Goal: Transaction & Acquisition: Purchase product/service

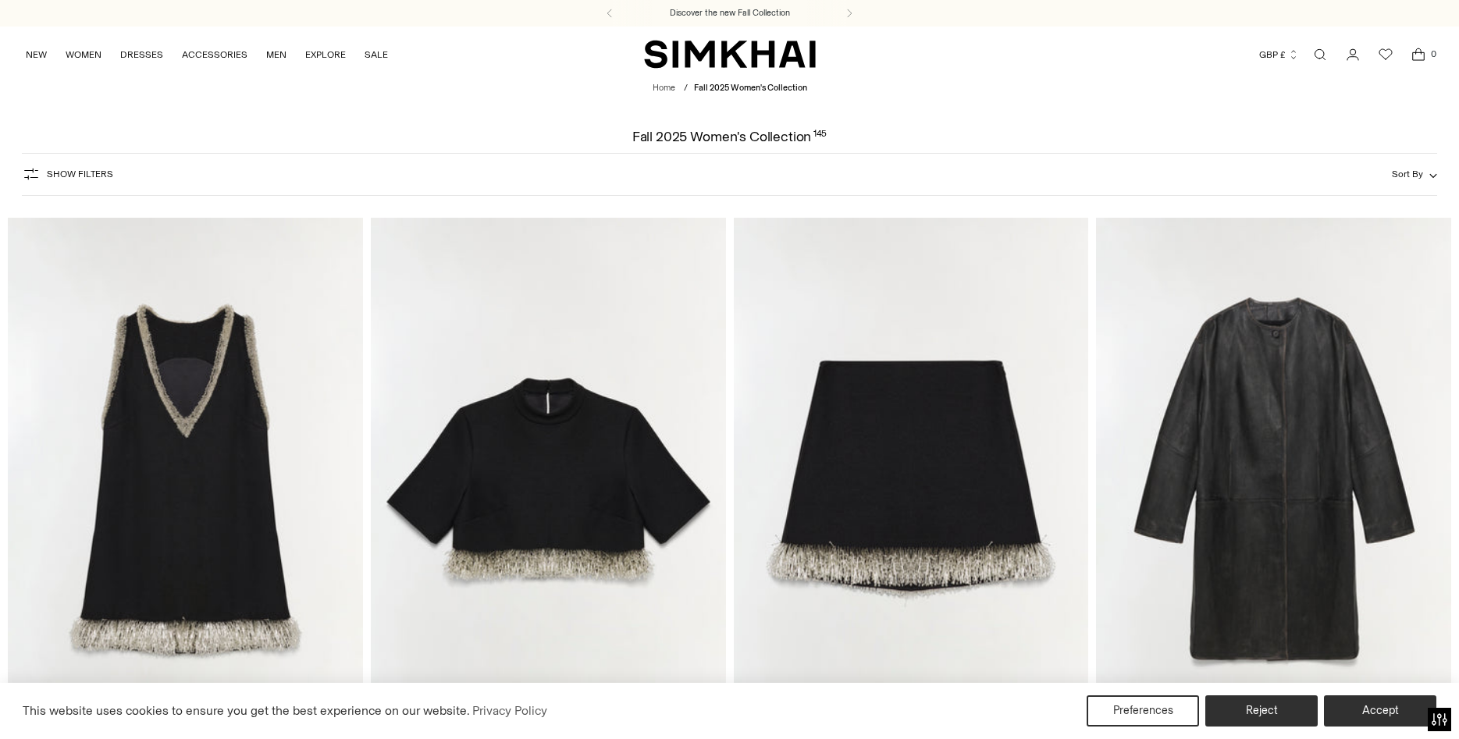
scroll to position [239, 0]
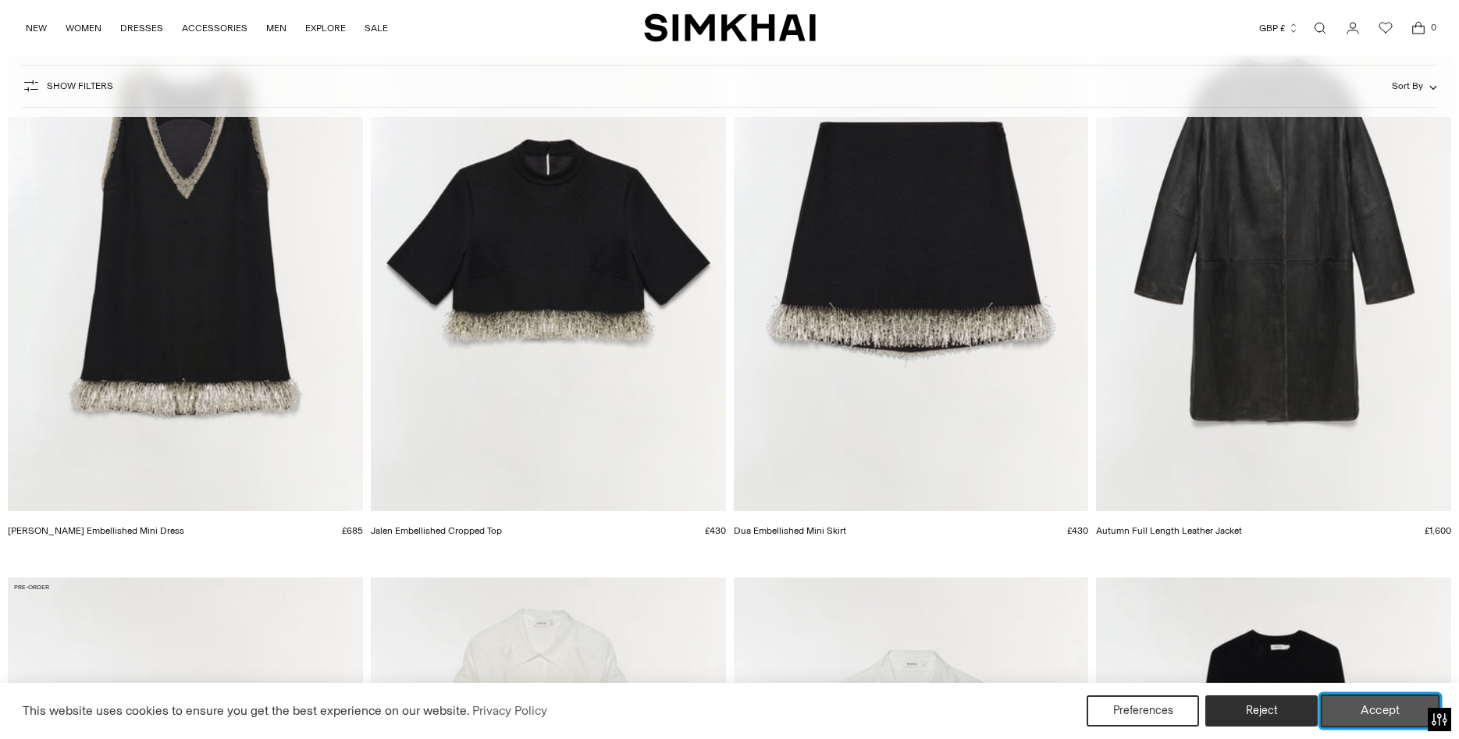
click at [1384, 714] on button "Accept" at bounding box center [1379, 711] width 119 height 33
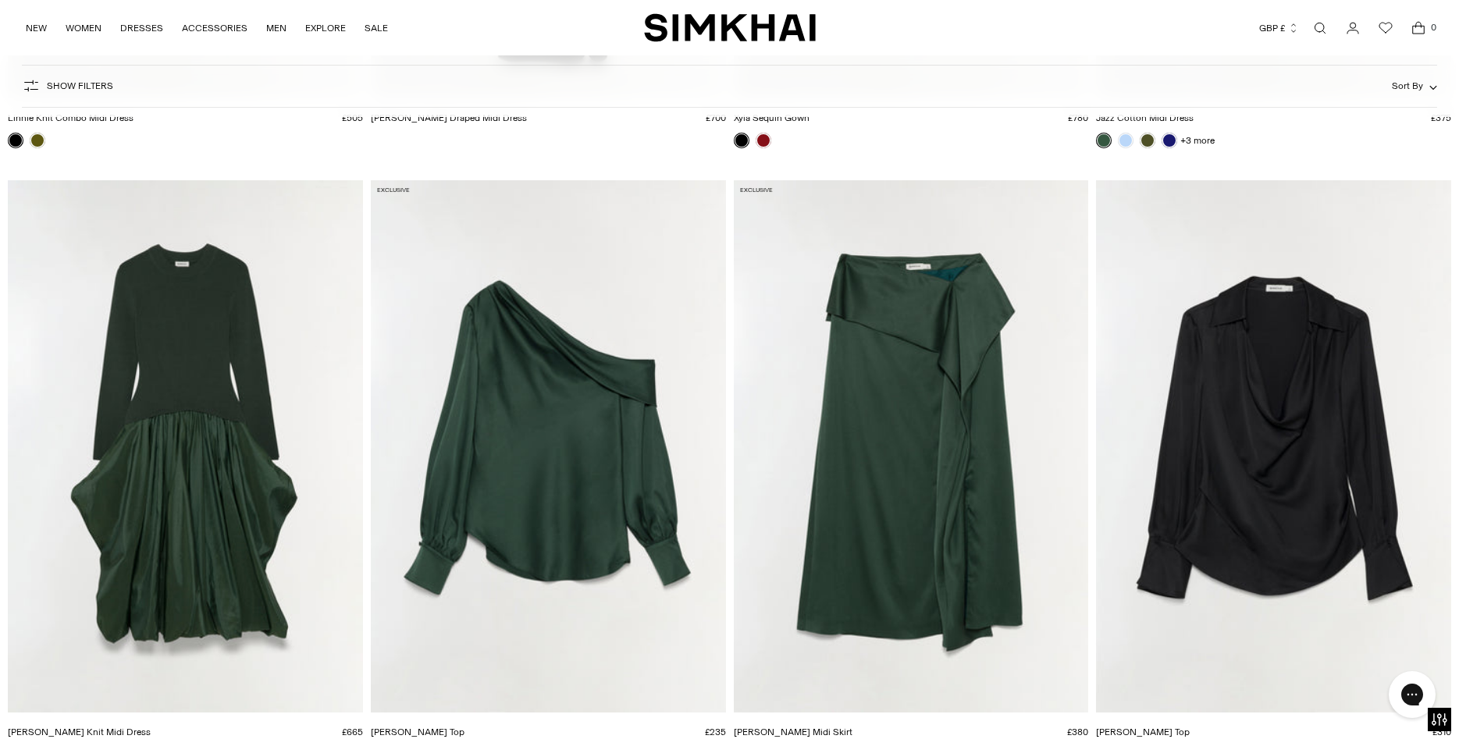
scroll to position [15442, 0]
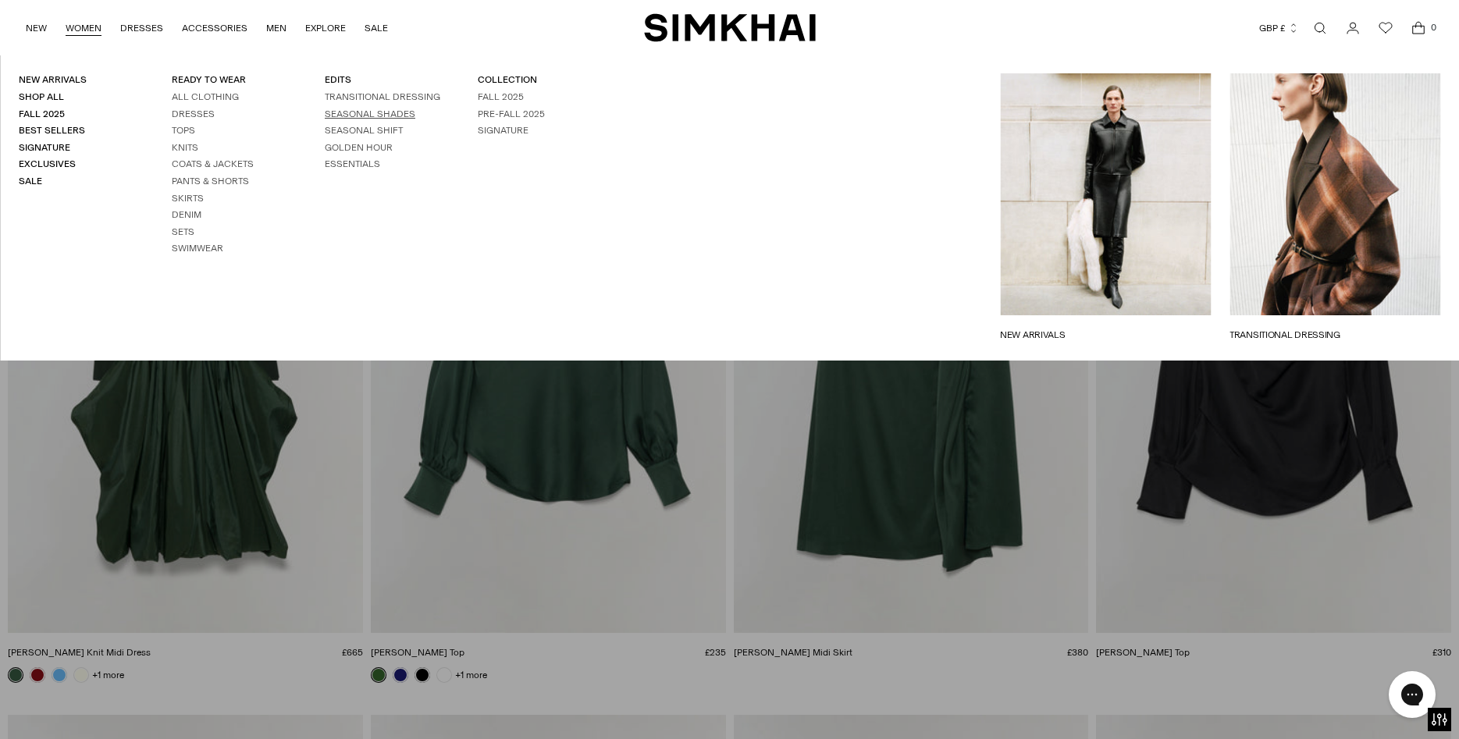
click at [382, 112] on link "SEASONAL SHADES" at bounding box center [370, 113] width 91 height 11
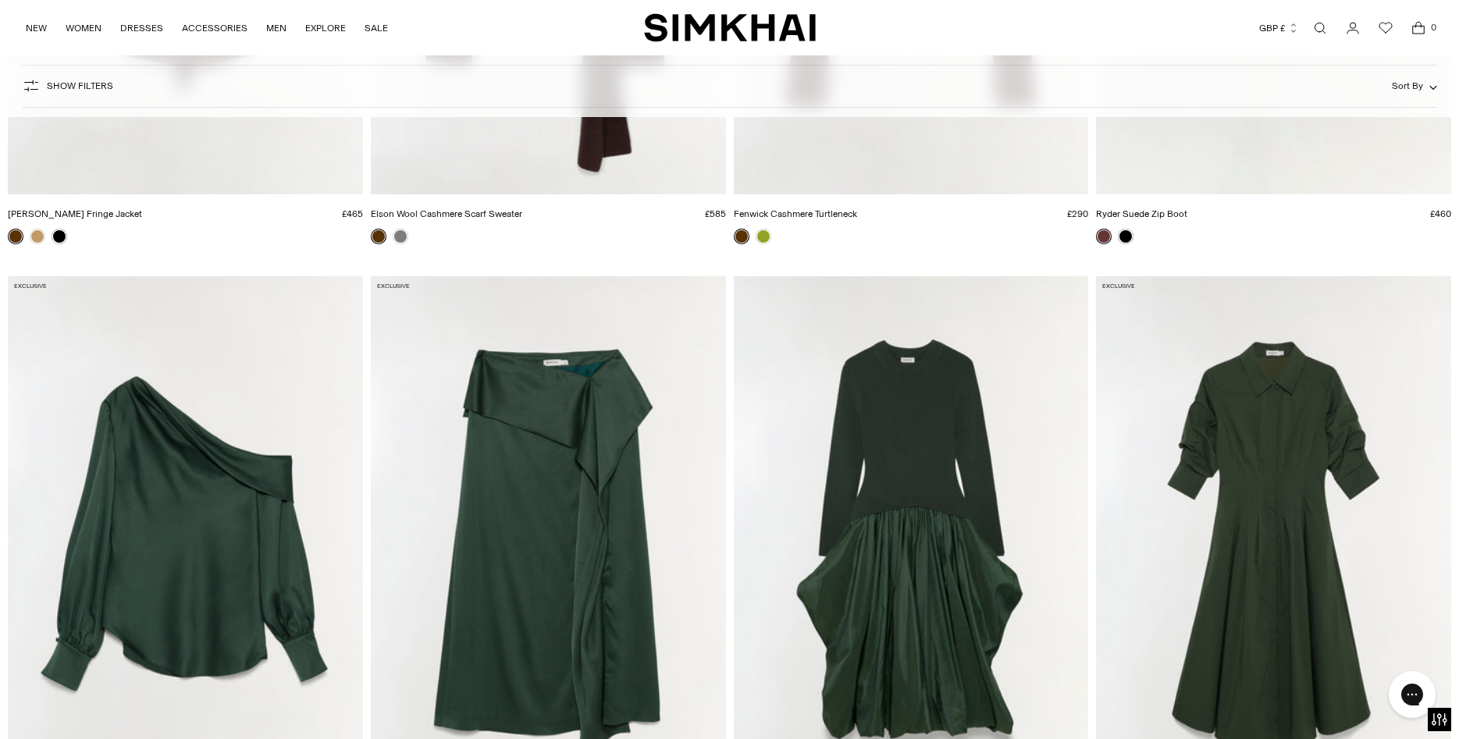
scroll to position [5015, 0]
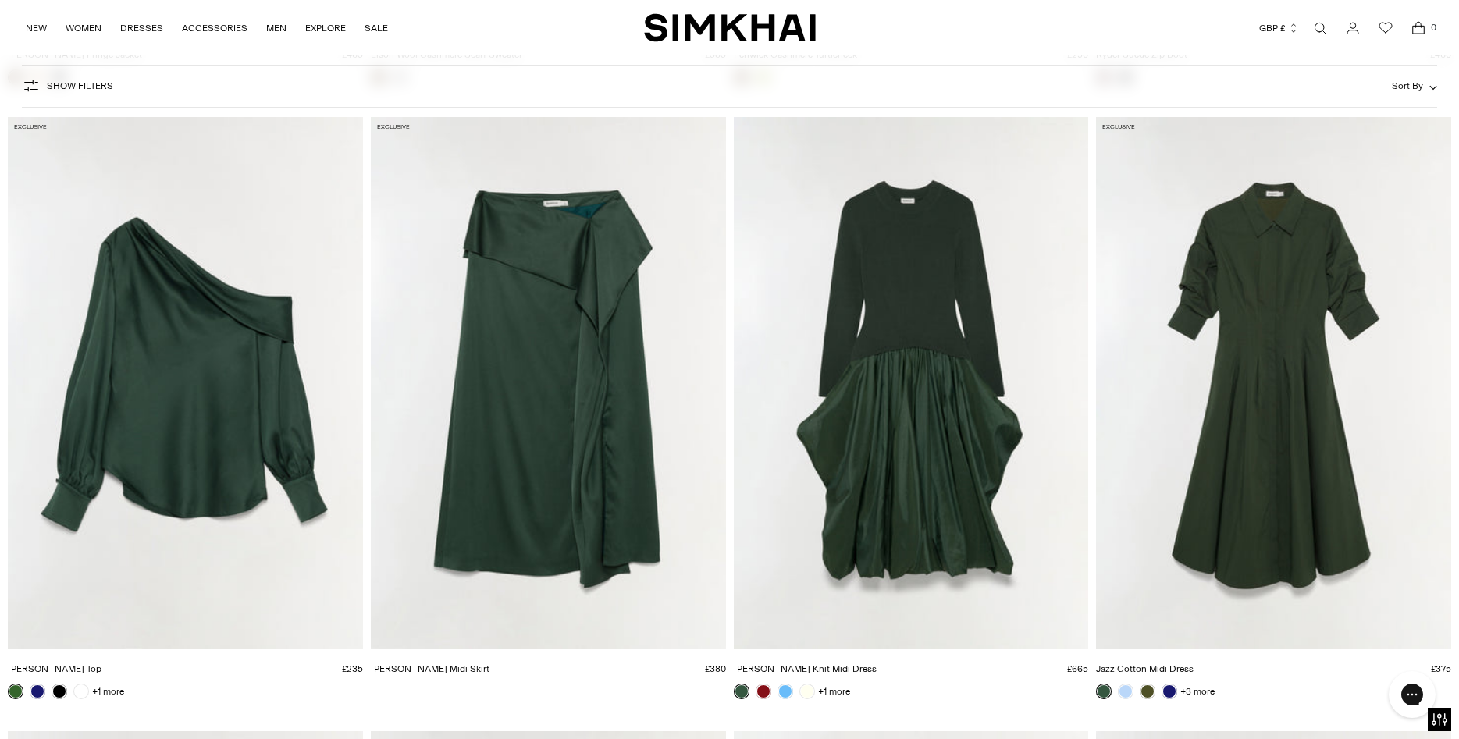
click at [0, 0] on img "Alice Satin Top" at bounding box center [0, 0] width 0 height 0
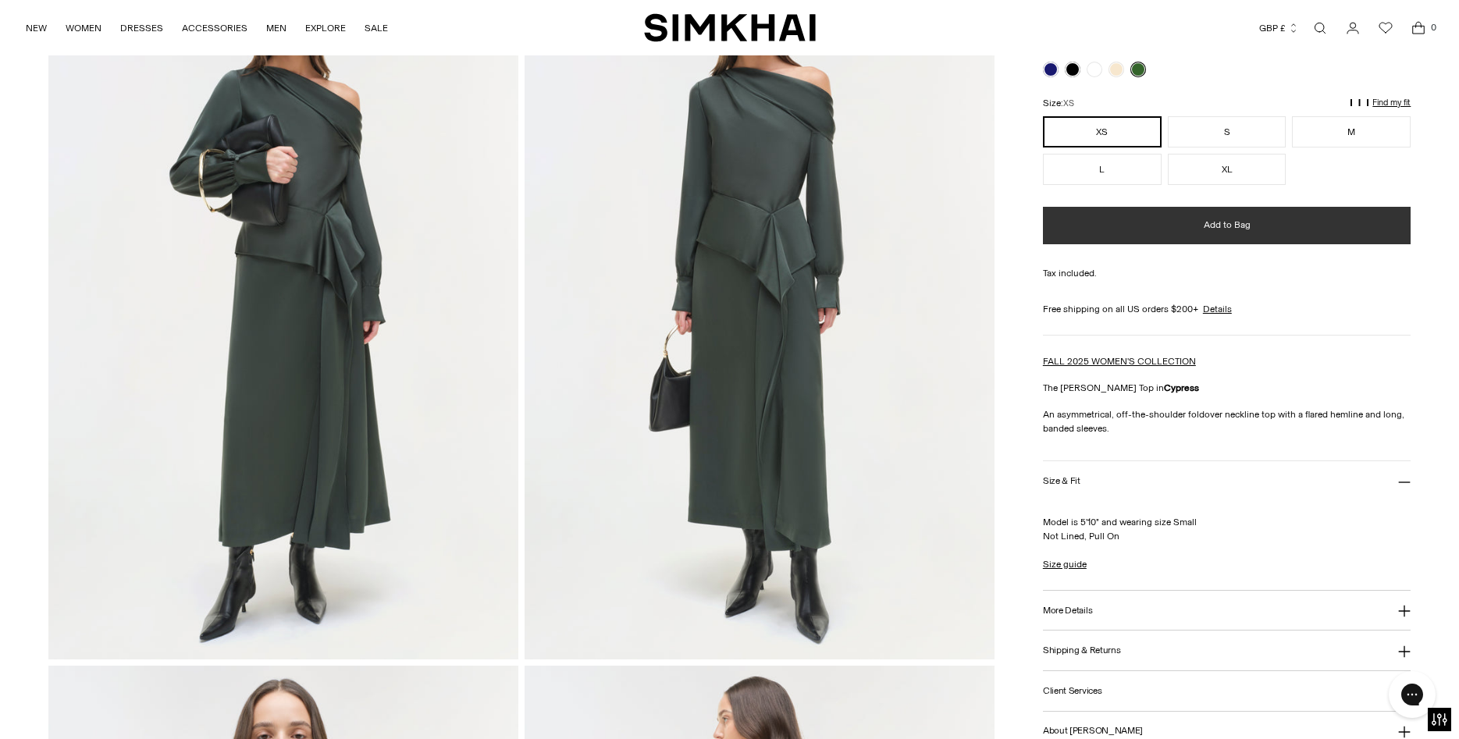
scroll to position [239, 0]
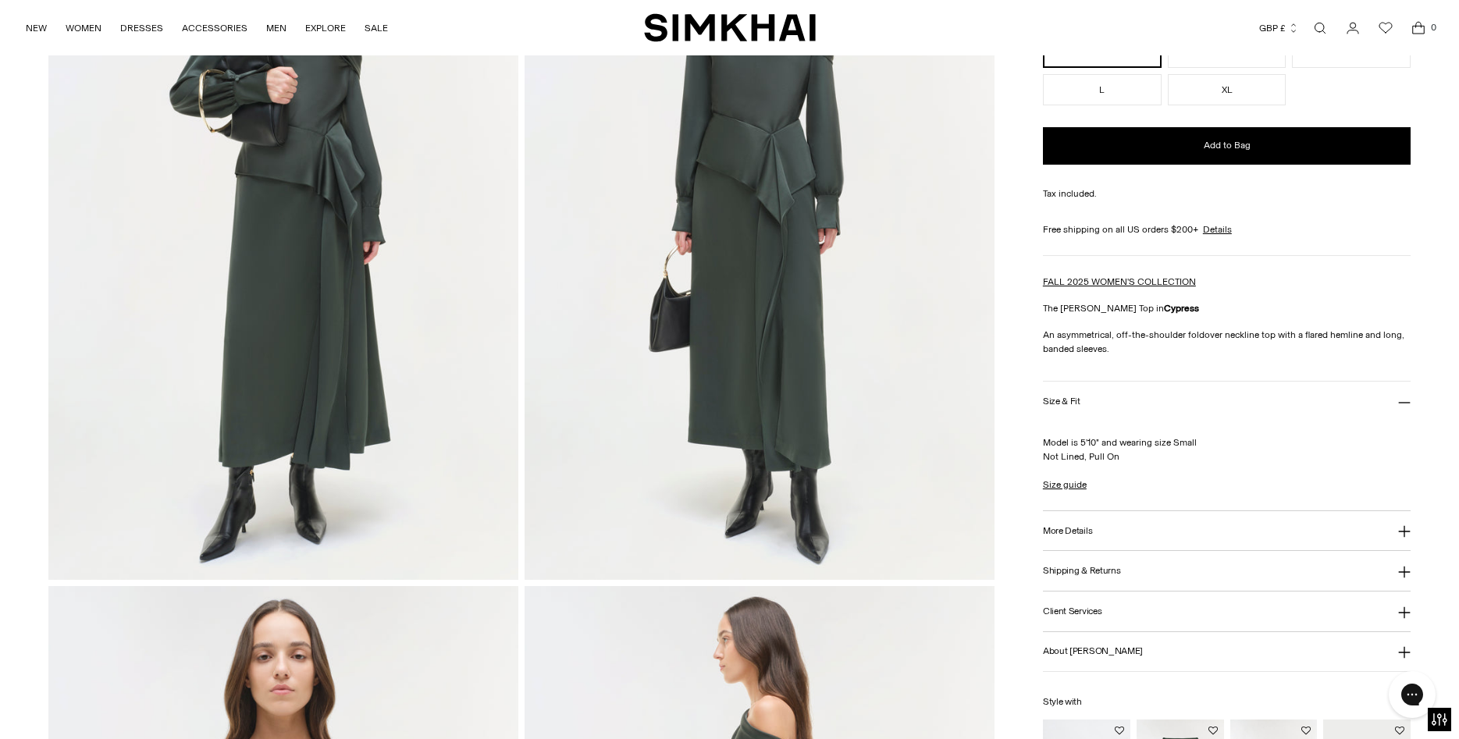
click at [1404, 401] on icon at bounding box center [1404, 402] width 12 height 12
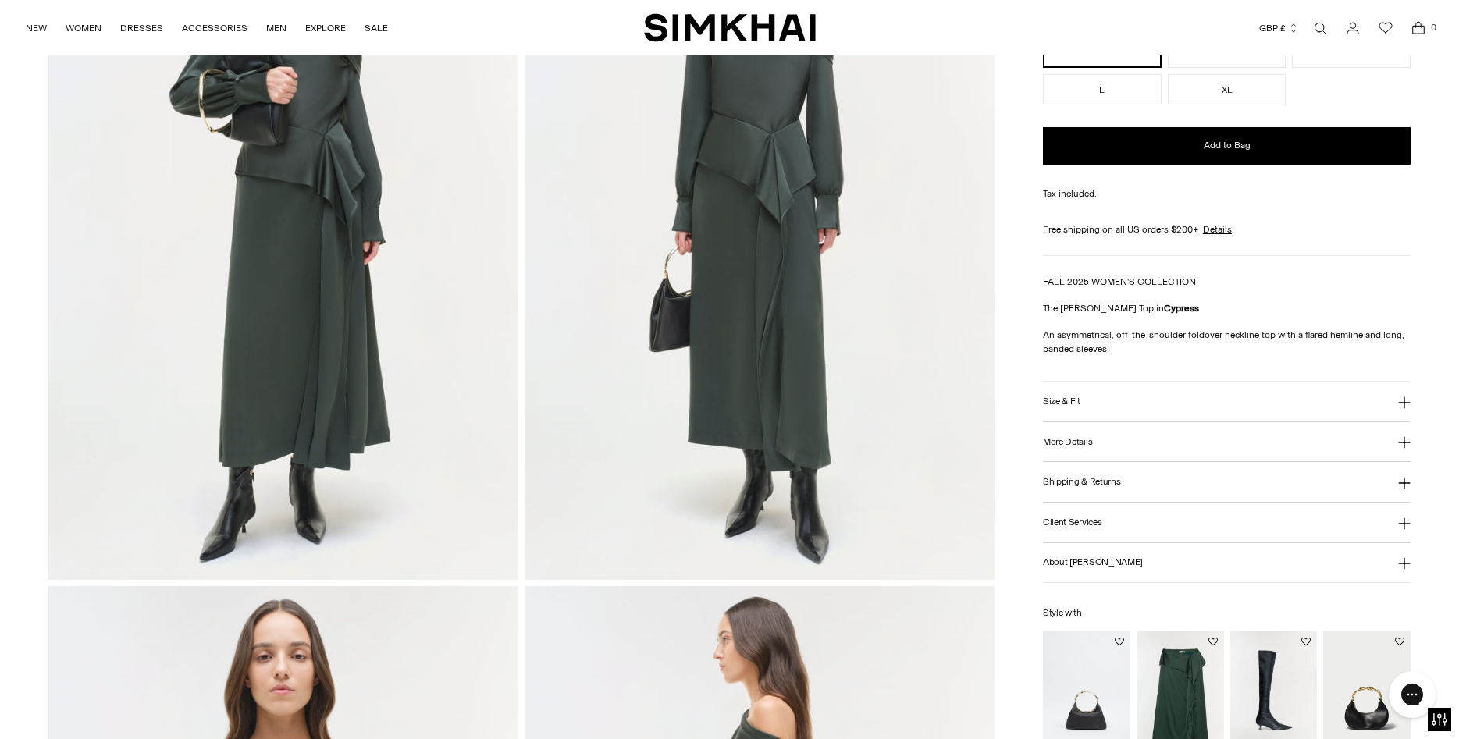
click at [1405, 404] on icon at bounding box center [1404, 402] width 12 height 12
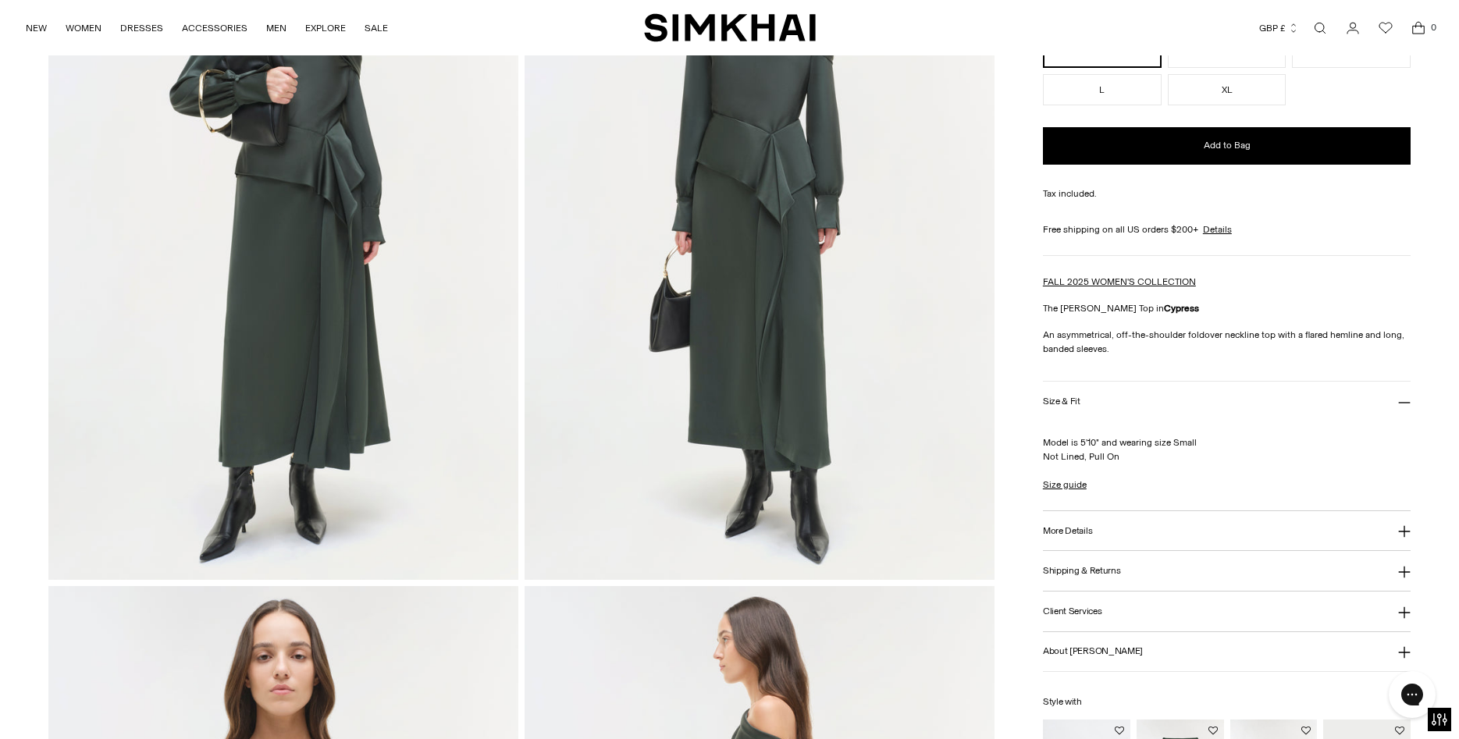
scroll to position [398, 0]
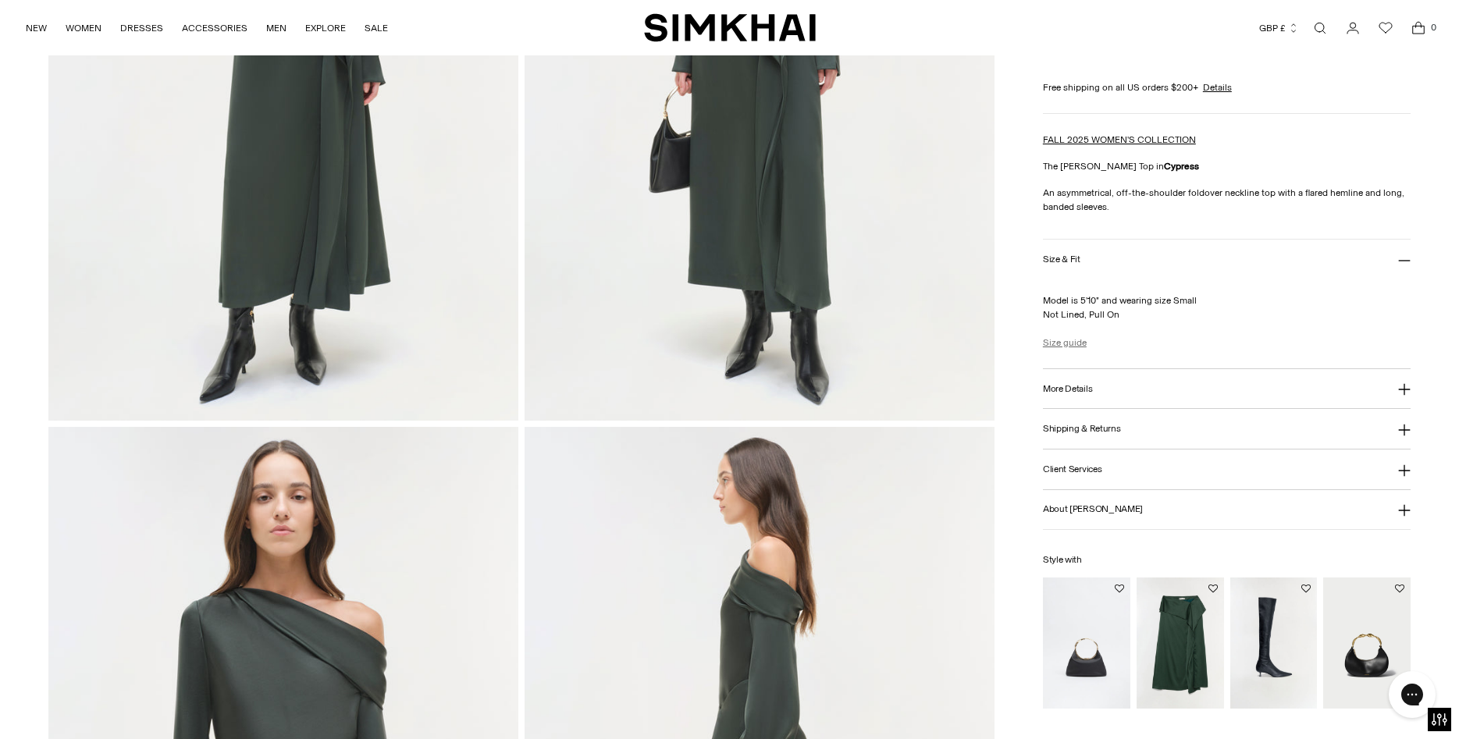
click at [1075, 339] on link "Size guide" at bounding box center [1065, 343] width 44 height 14
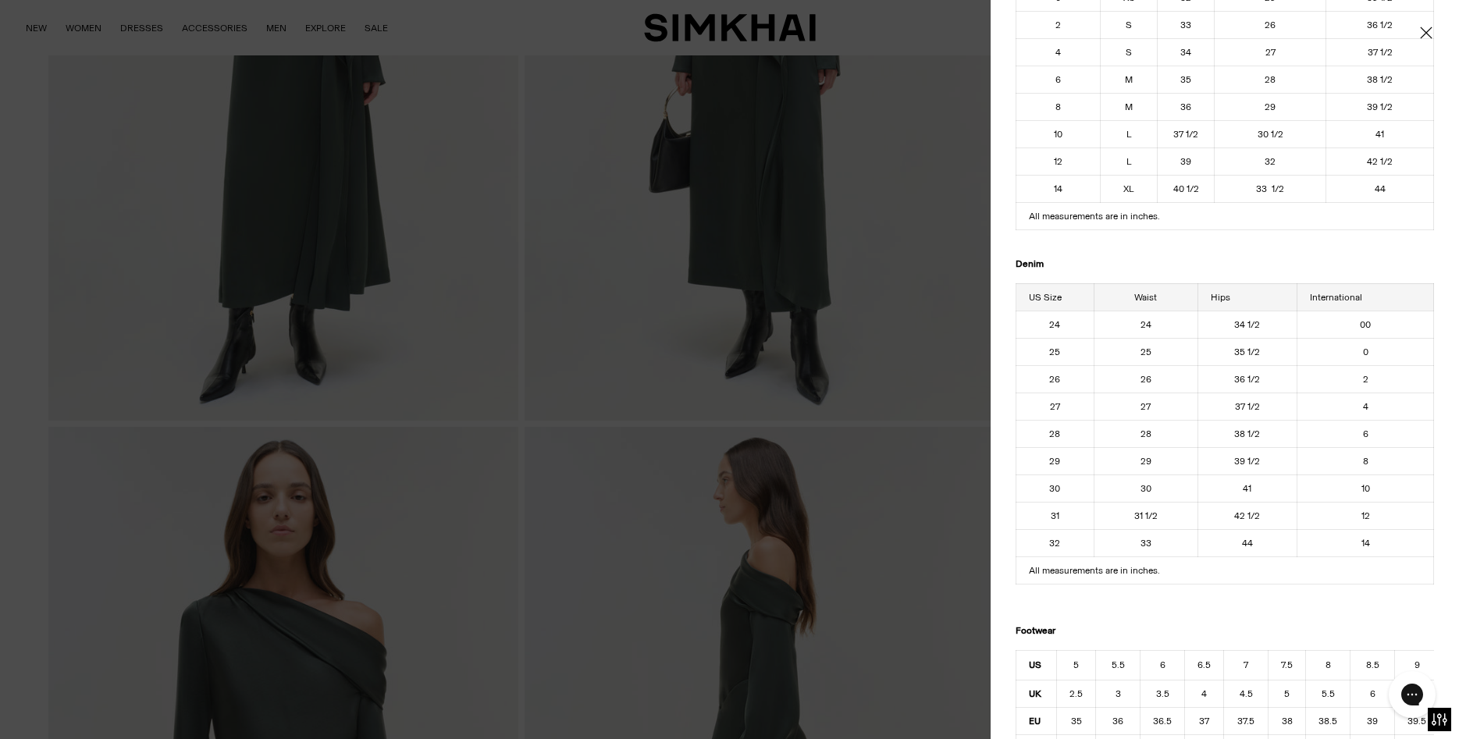
scroll to position [393, 0]
